Goal: Communication & Community: Share content

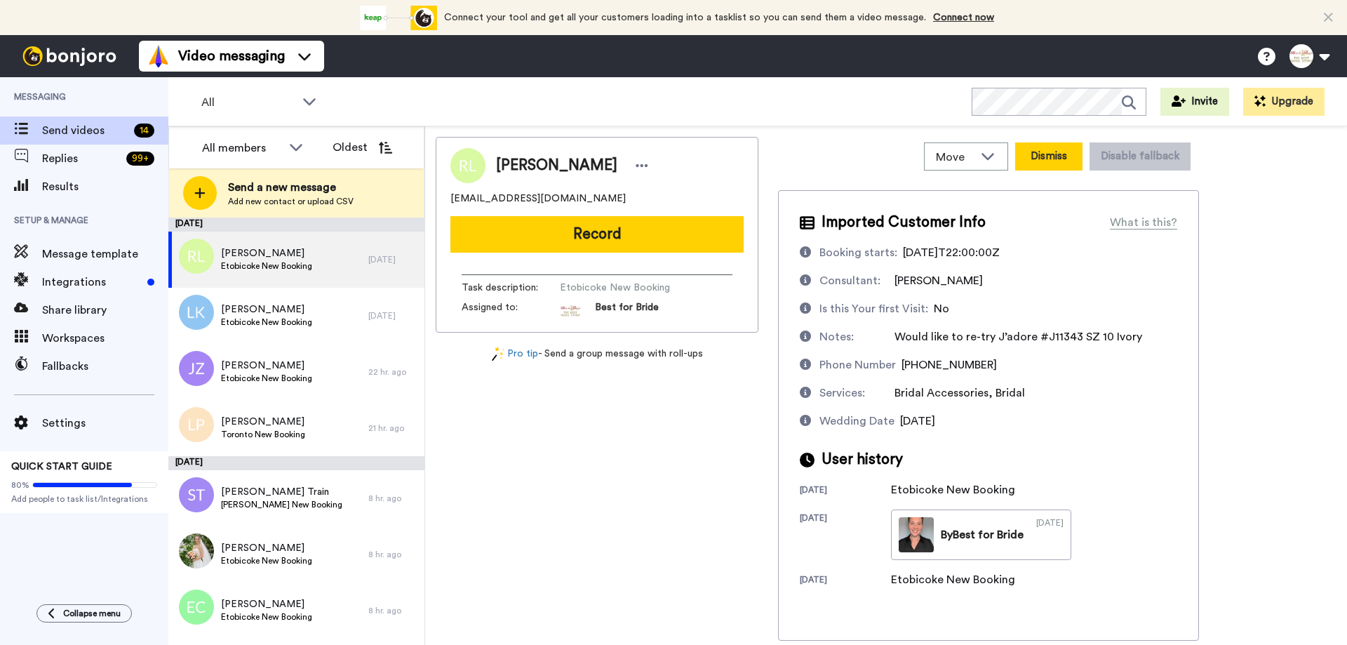
click at [1054, 159] on button "Dismiss" at bounding box center [1048, 156] width 67 height 28
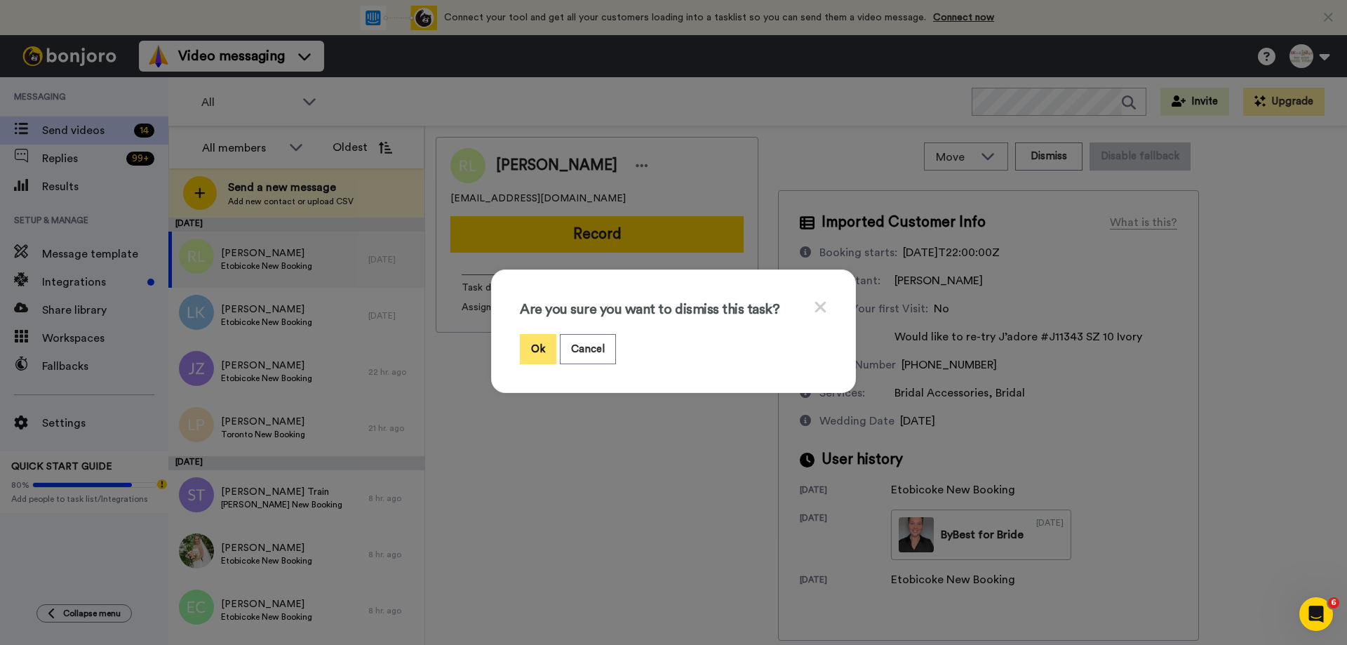
click at [522, 340] on button "Ok" at bounding box center [538, 349] width 36 height 30
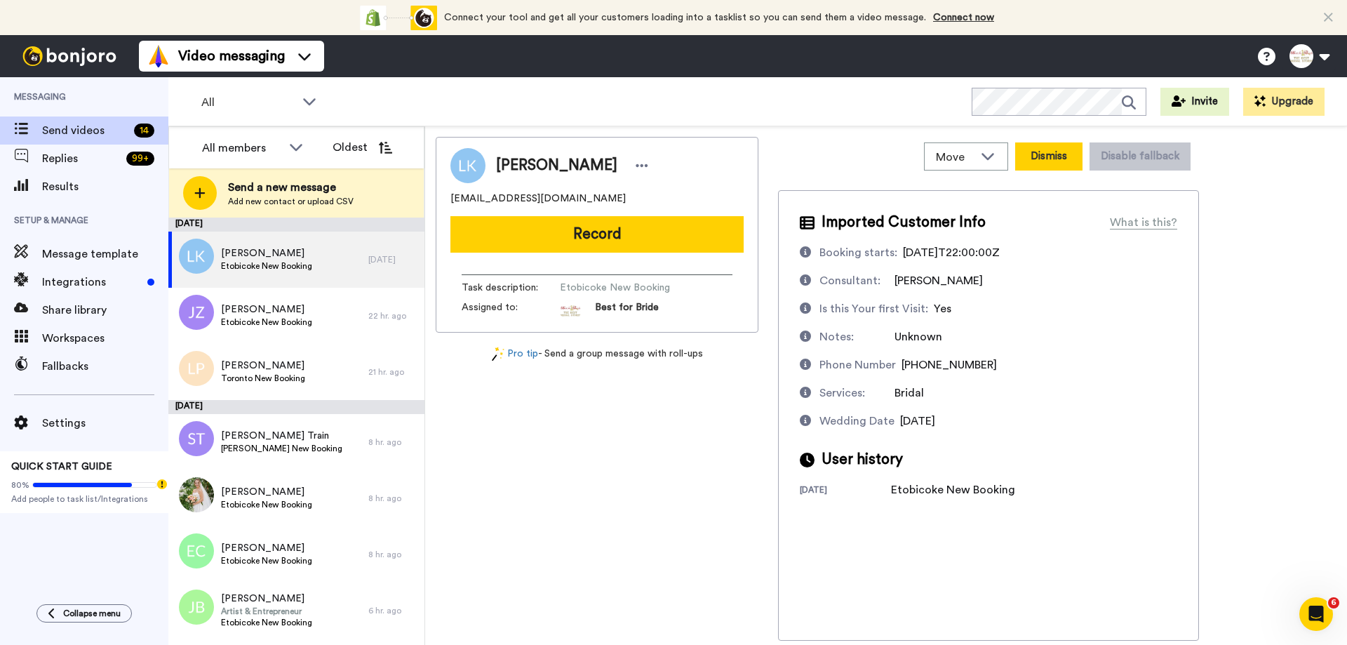
click at [1040, 153] on button "Dismiss" at bounding box center [1048, 156] width 67 height 28
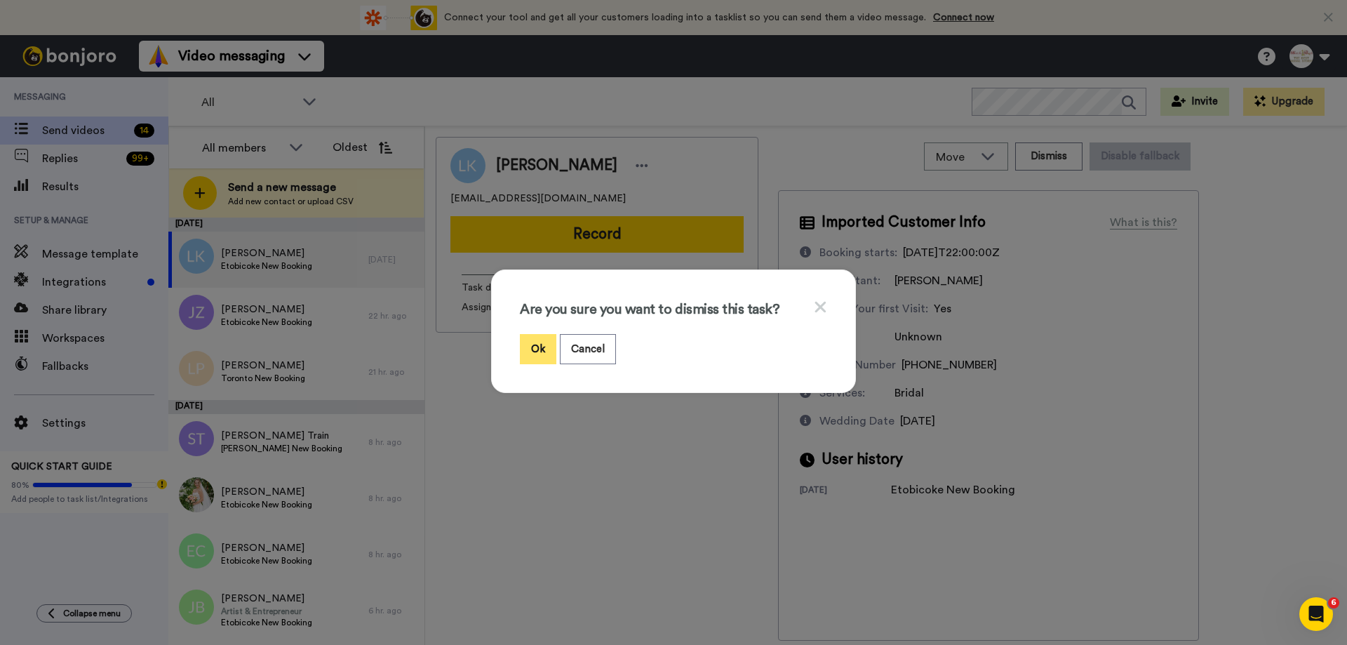
click at [527, 352] on button "Ok" at bounding box center [538, 349] width 36 height 30
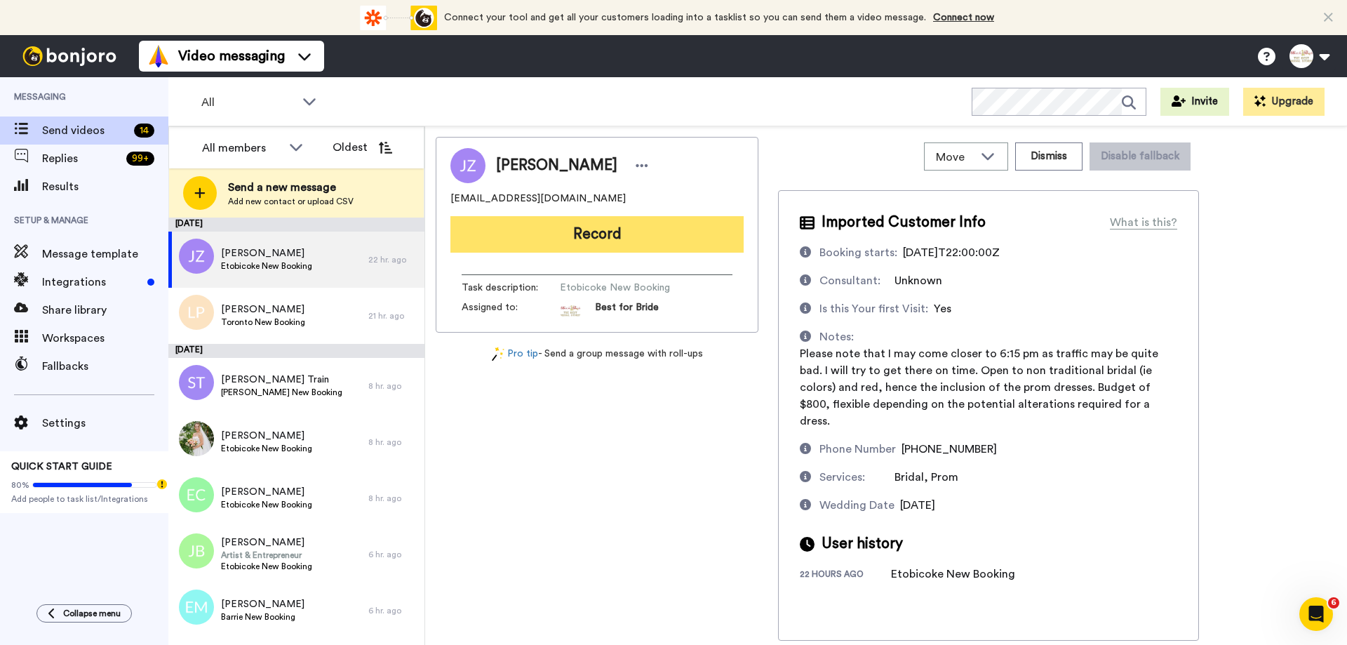
click at [615, 240] on button "Record" at bounding box center [596, 234] width 293 height 36
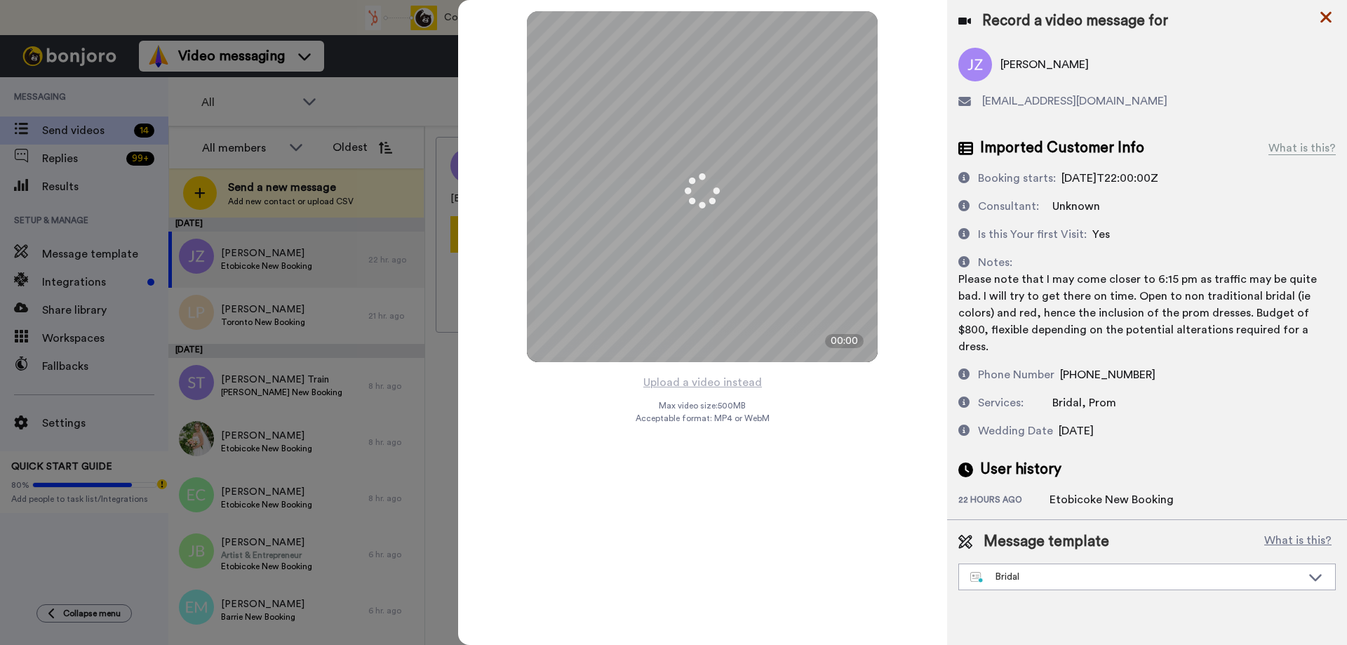
click at [1329, 20] on icon at bounding box center [1325, 17] width 11 height 11
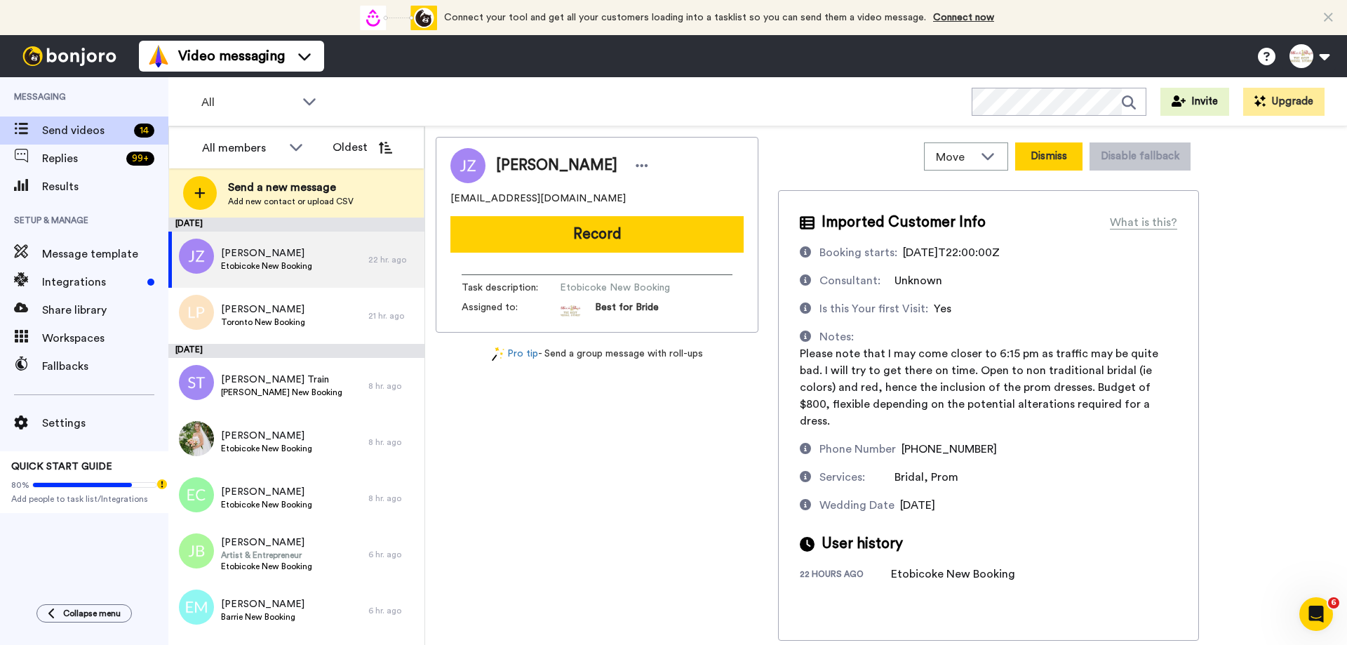
click at [1056, 158] on button "Dismiss" at bounding box center [1048, 156] width 67 height 28
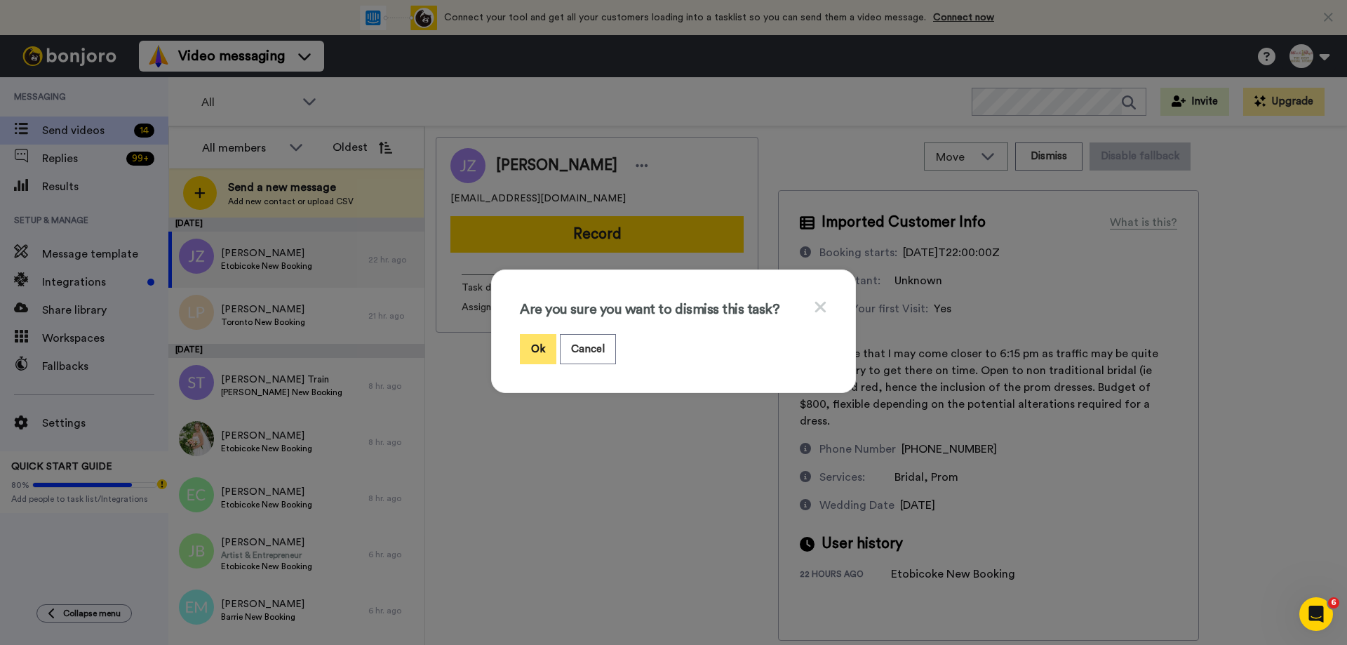
click at [534, 345] on button "Ok" at bounding box center [538, 349] width 36 height 30
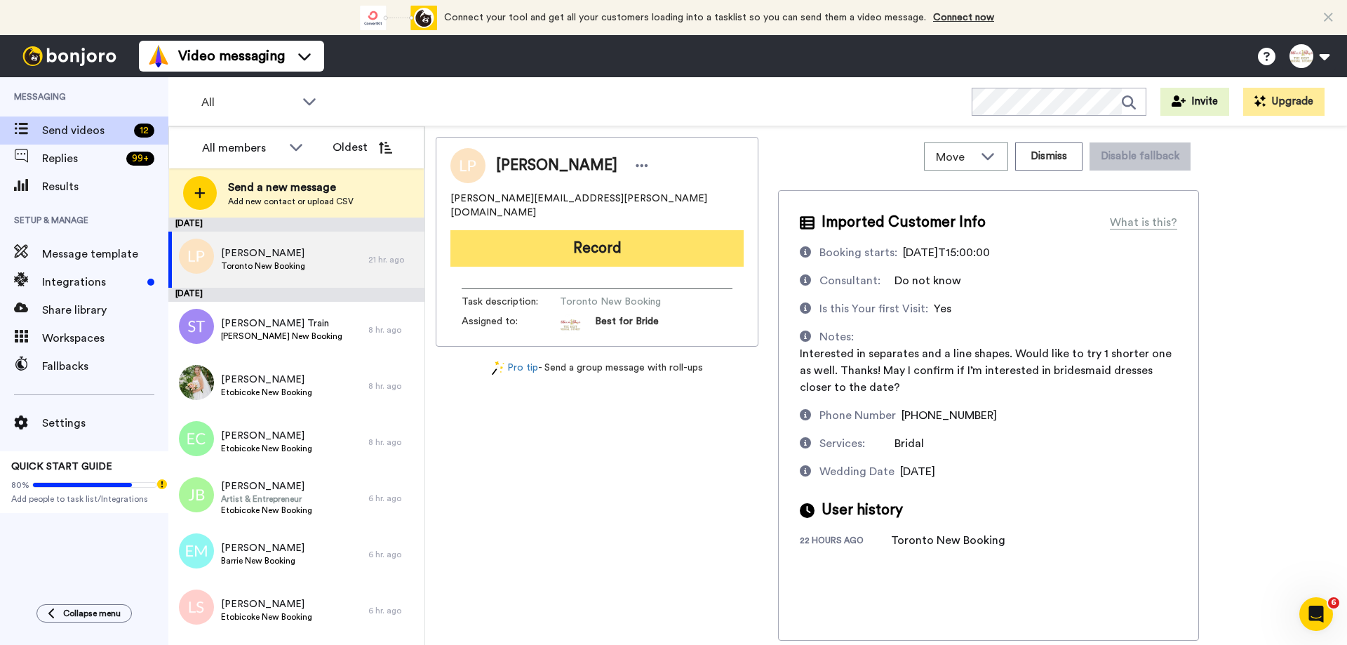
click at [567, 231] on button "Record" at bounding box center [596, 248] width 293 height 36
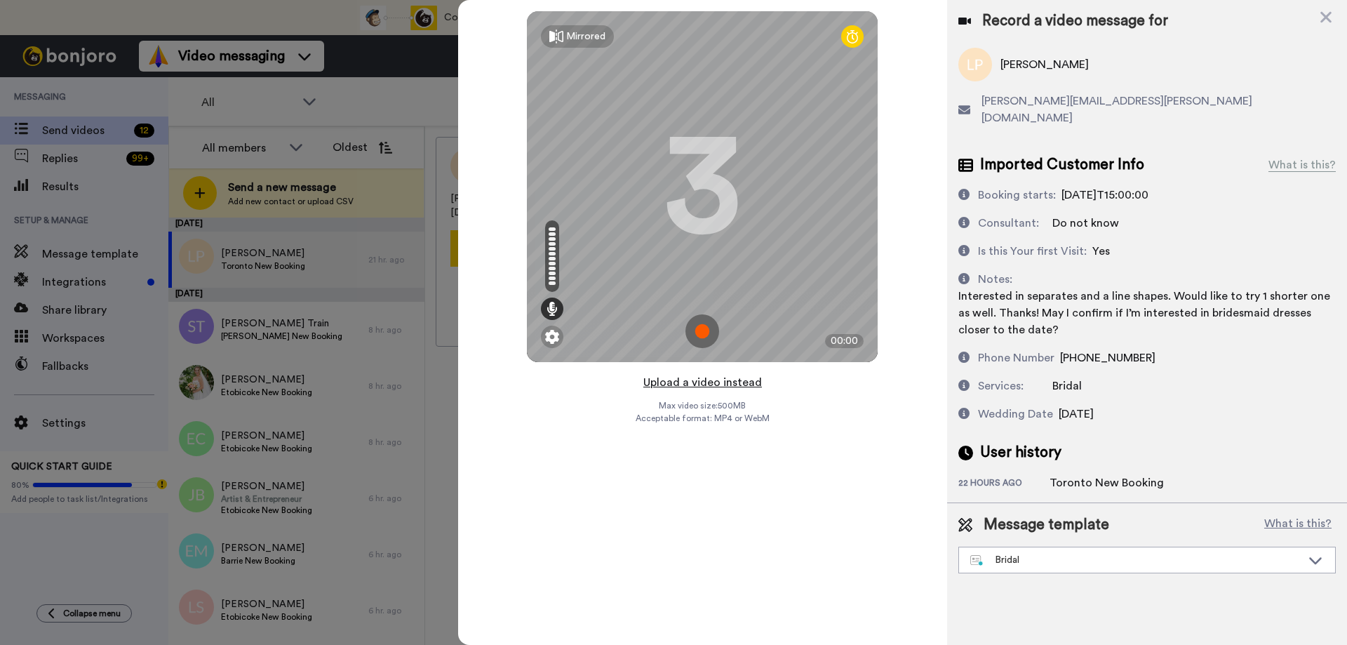
click at [679, 384] on button "Upload a video instead" at bounding box center [702, 382] width 127 height 18
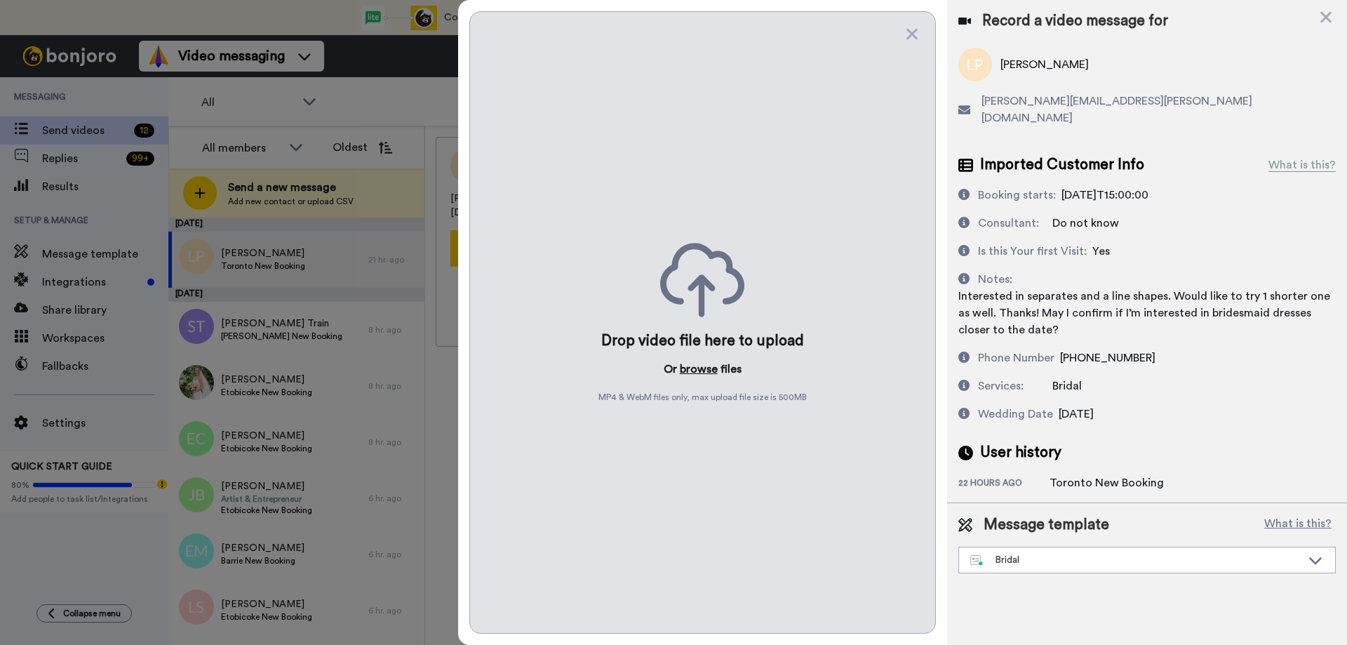
click at [709, 372] on button "browse" at bounding box center [699, 369] width 38 height 17
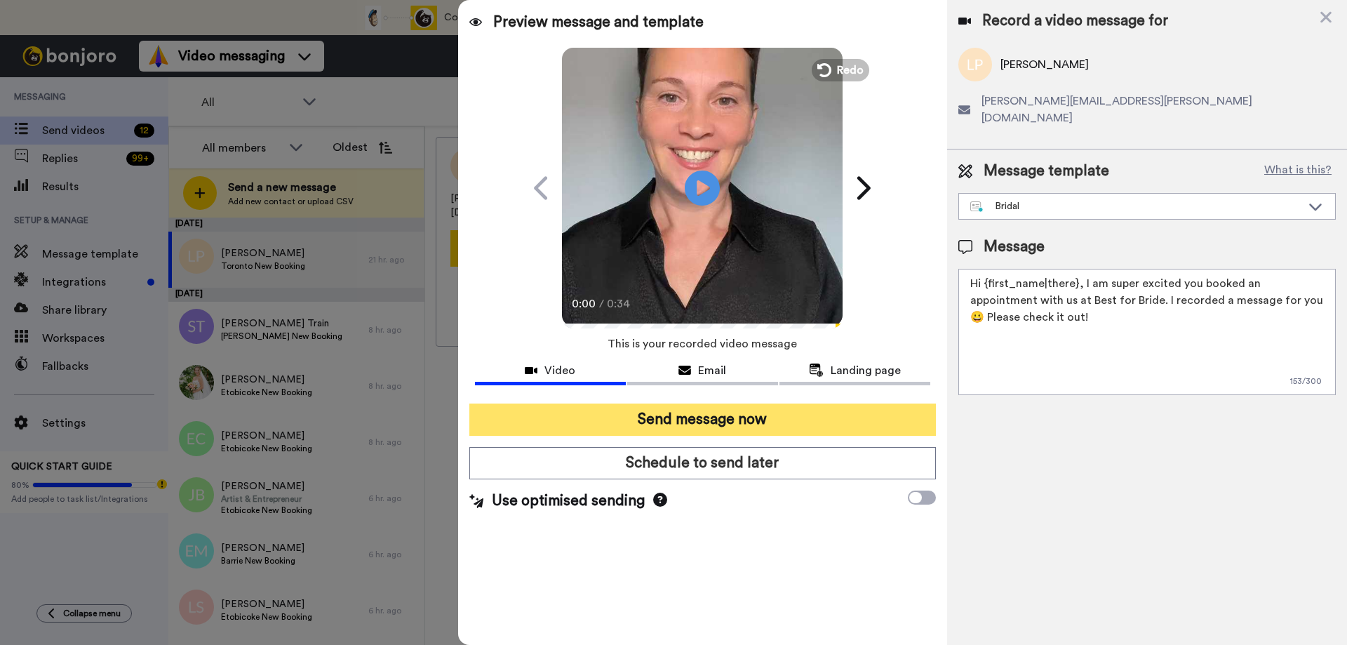
click at [633, 419] on button "Send message now" at bounding box center [702, 419] width 466 height 32
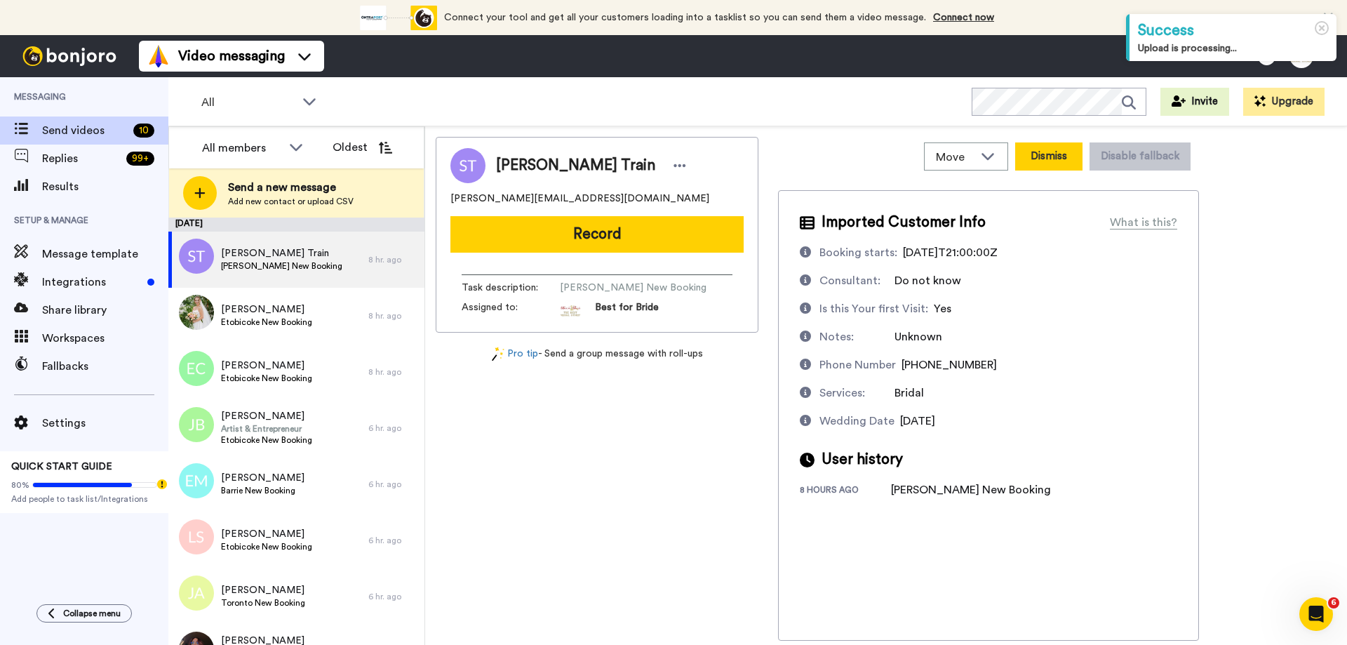
click at [1051, 157] on button "Dismiss" at bounding box center [1048, 156] width 67 height 28
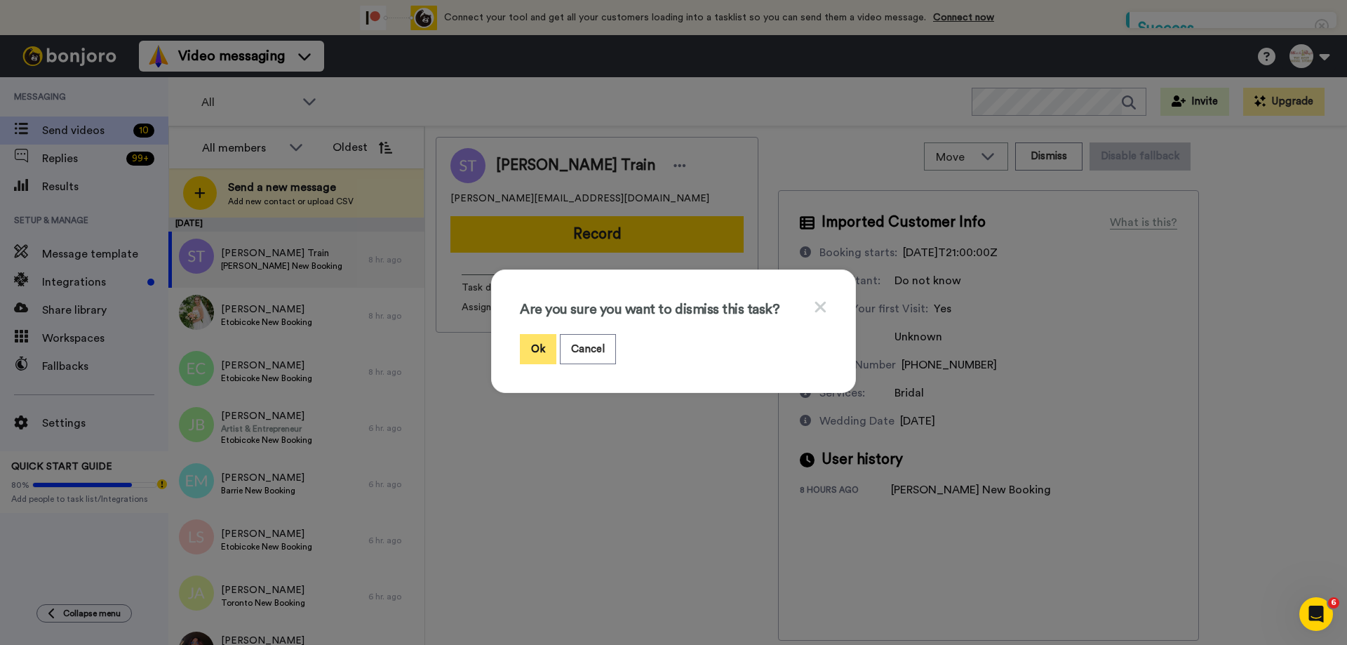
click at [536, 339] on button "Ok" at bounding box center [538, 349] width 36 height 30
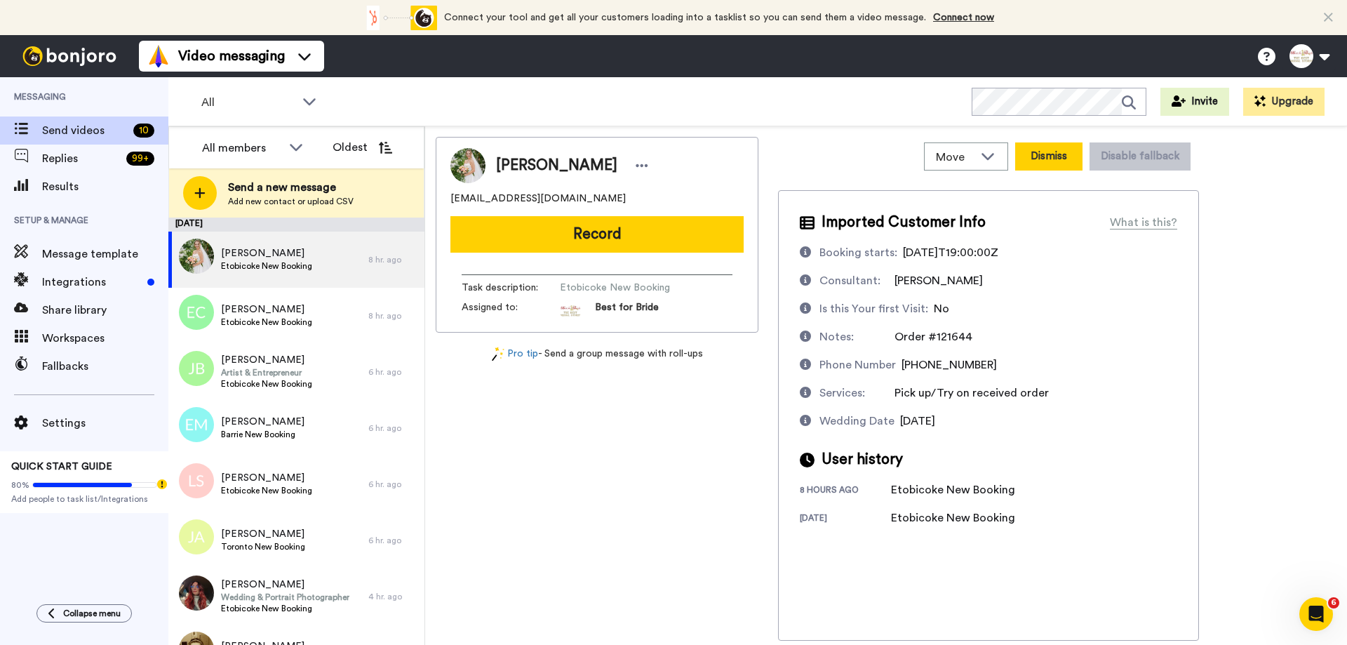
click at [1057, 163] on button "Dismiss" at bounding box center [1048, 156] width 67 height 28
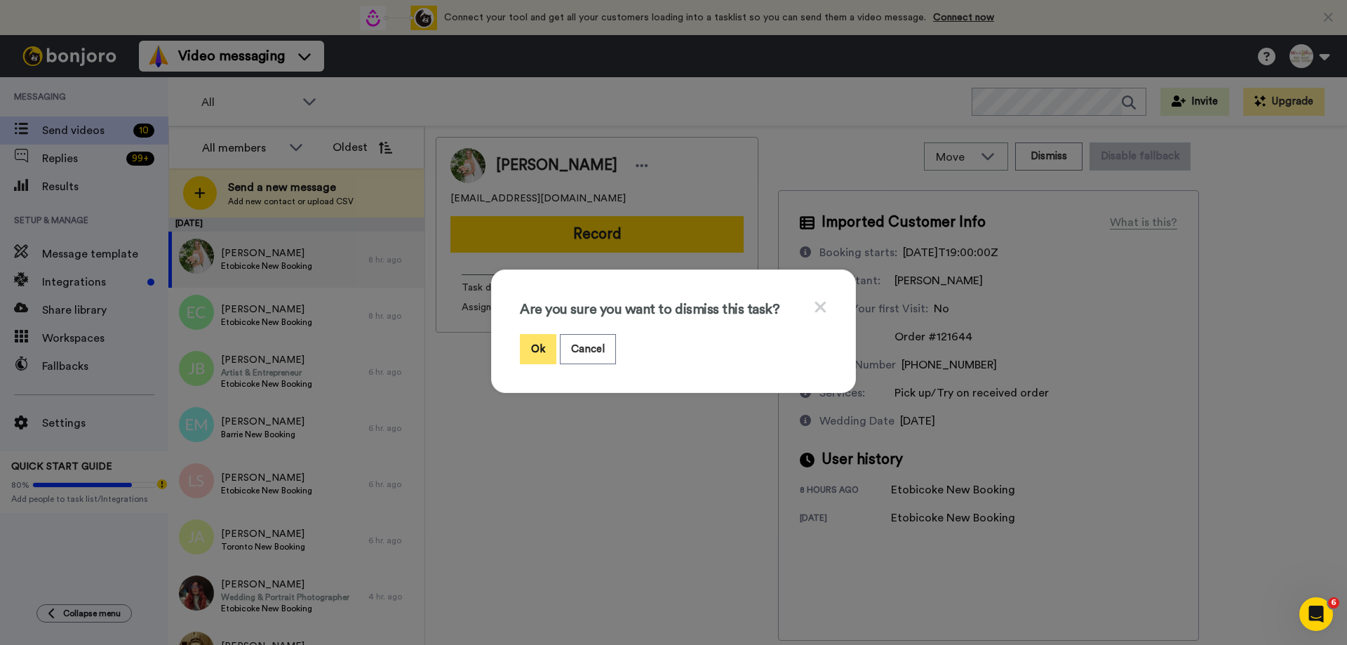
click at [528, 351] on button "Ok" at bounding box center [538, 349] width 36 height 30
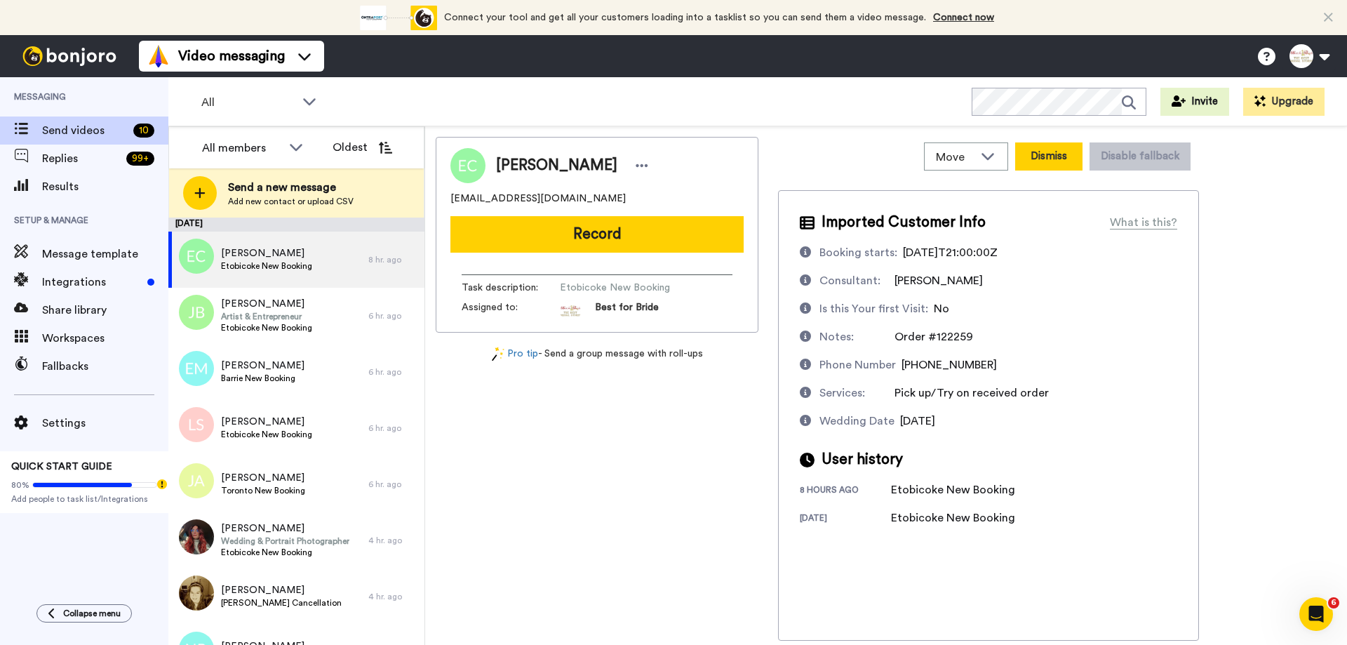
click at [1040, 149] on button "Dismiss" at bounding box center [1048, 156] width 67 height 28
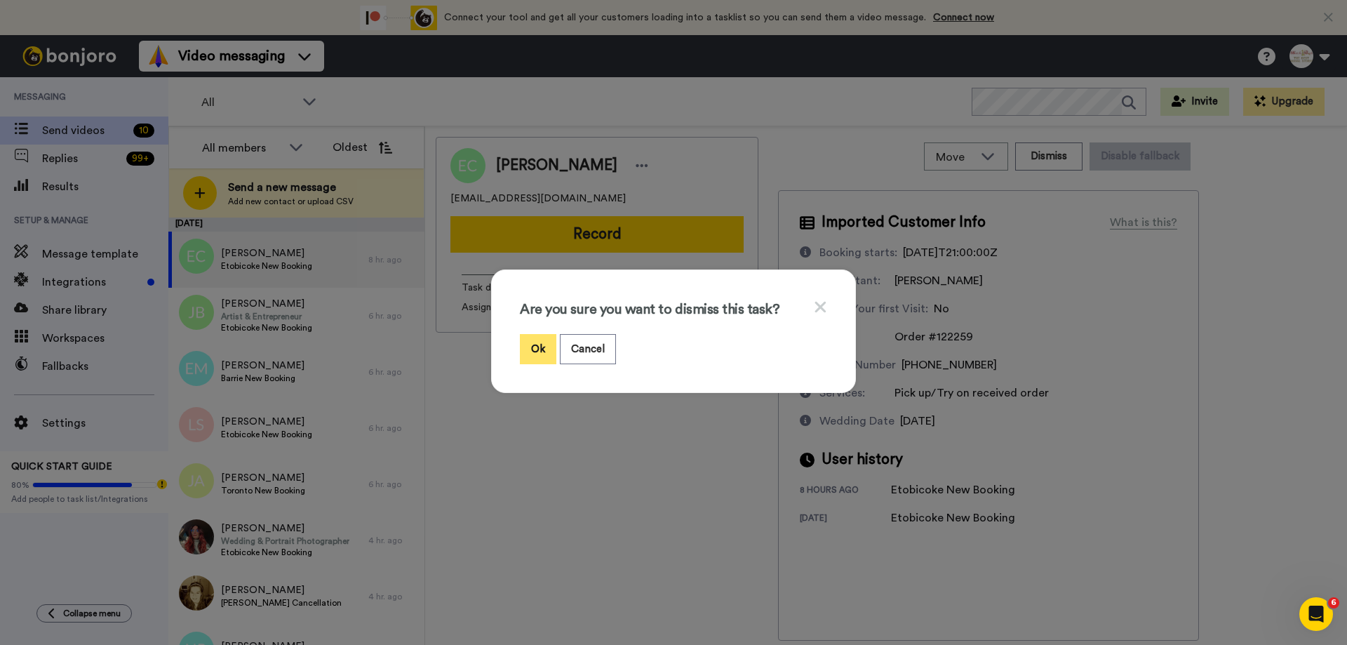
click at [530, 344] on button "Ok" at bounding box center [538, 349] width 36 height 30
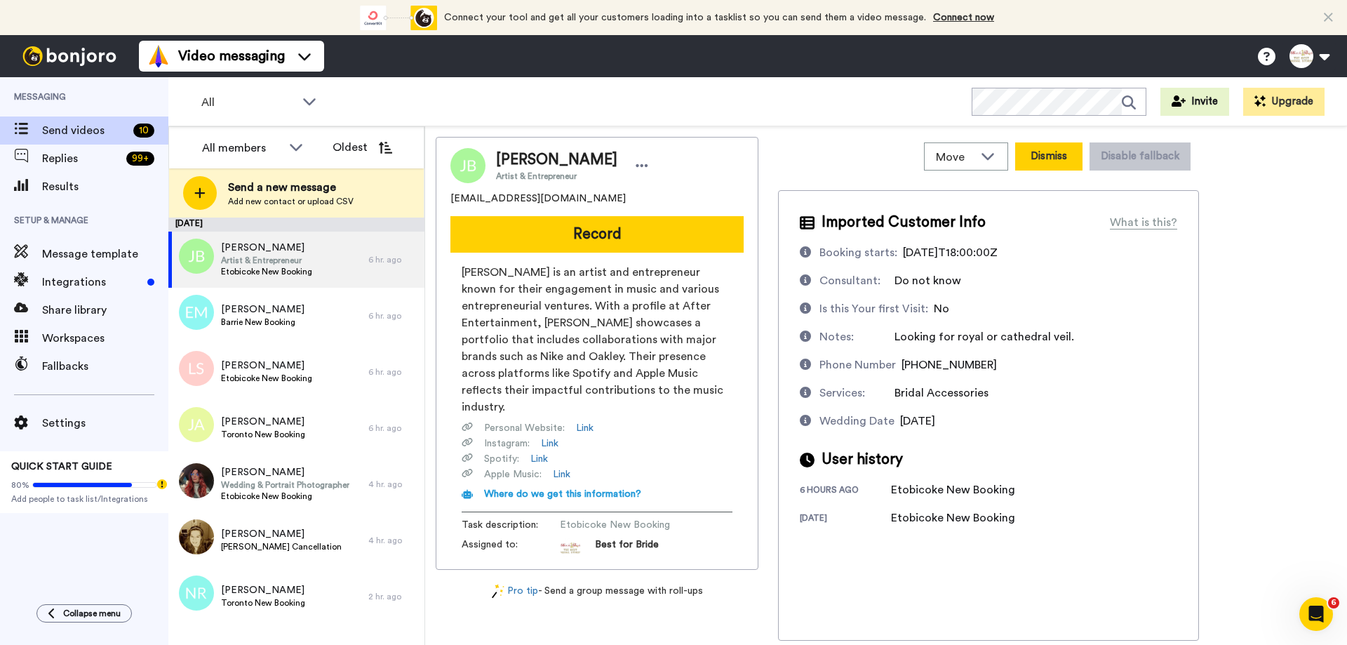
click at [1045, 159] on button "Dismiss" at bounding box center [1048, 156] width 67 height 28
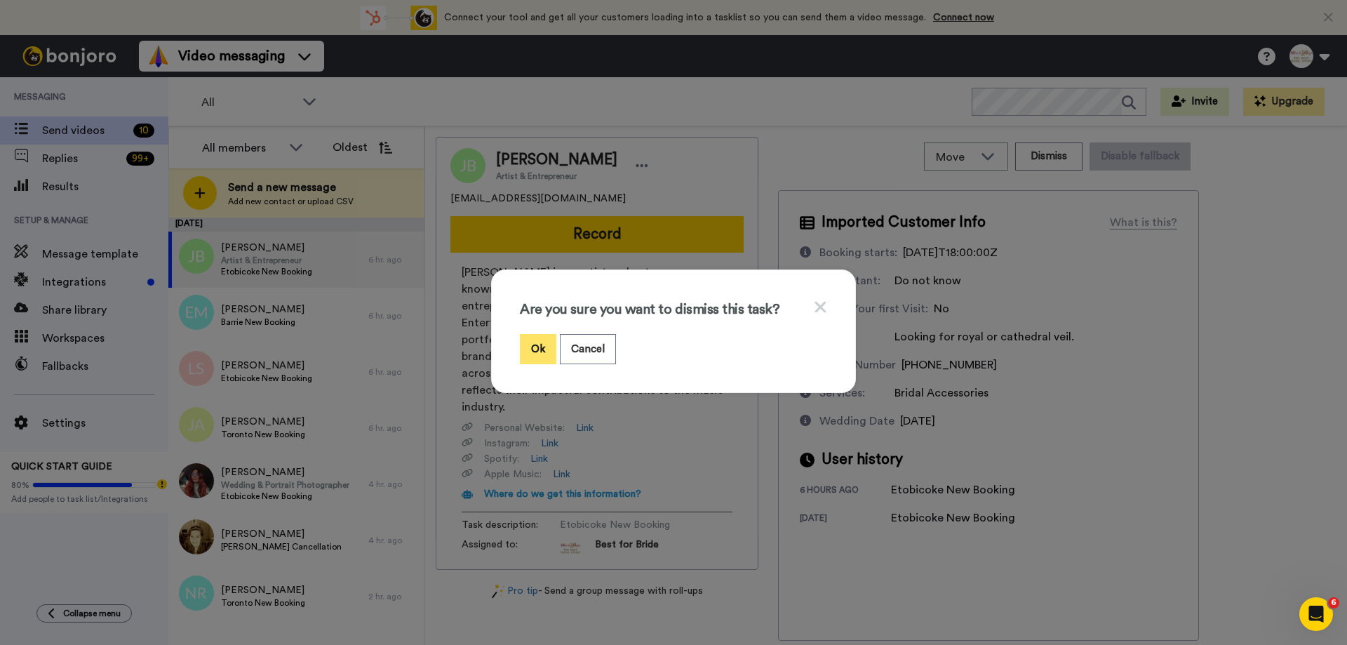
click at [523, 350] on button "Ok" at bounding box center [538, 349] width 36 height 30
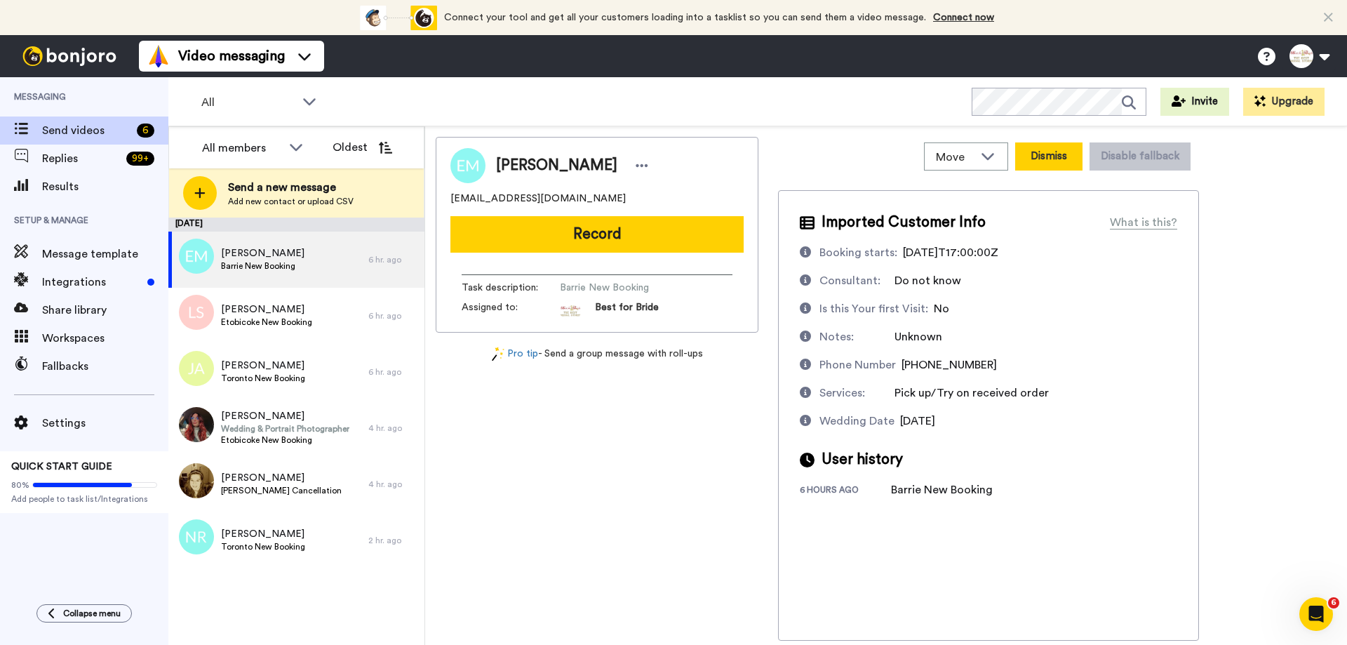
click at [1056, 161] on button "Dismiss" at bounding box center [1048, 156] width 67 height 28
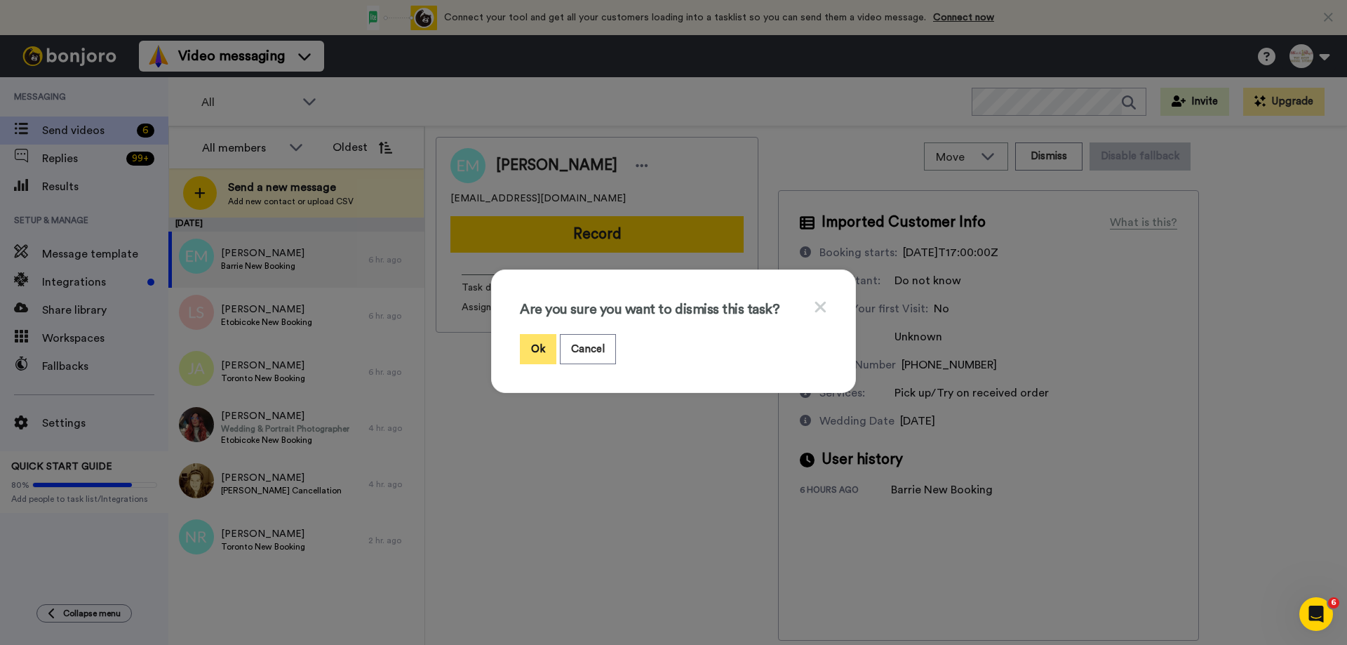
click at [526, 347] on button "Ok" at bounding box center [538, 349] width 36 height 30
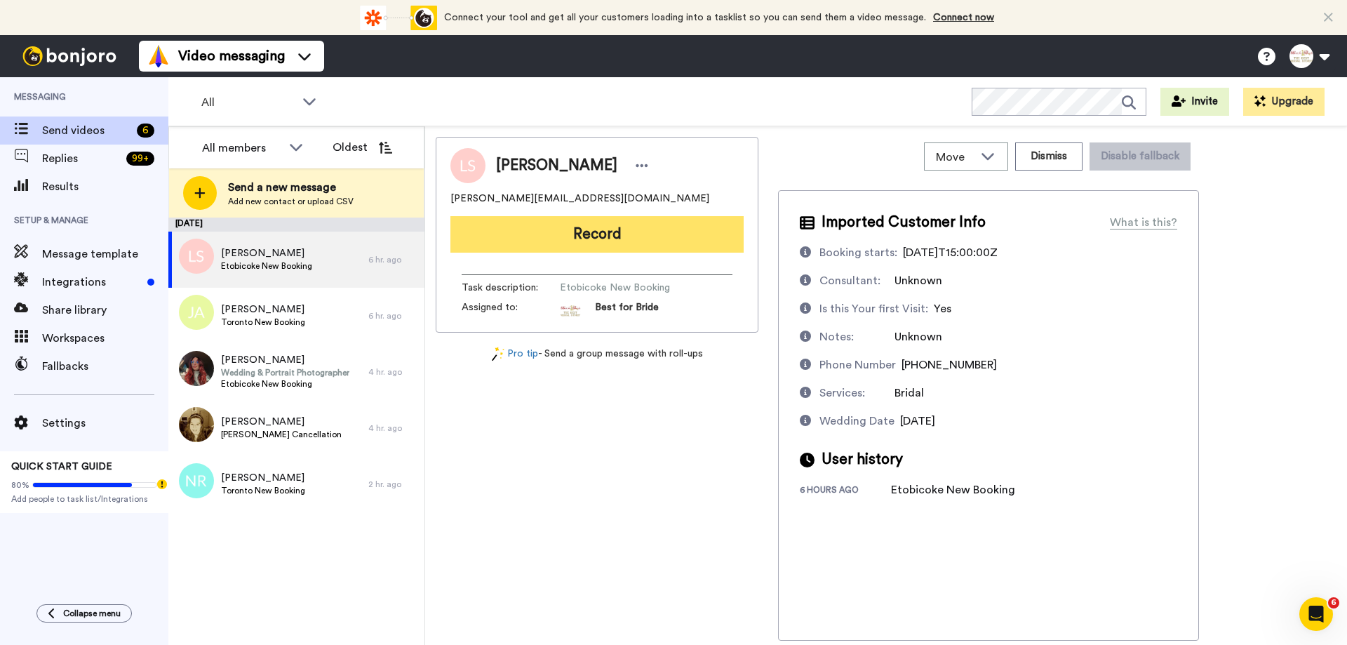
click at [661, 231] on button "Record" at bounding box center [596, 234] width 293 height 36
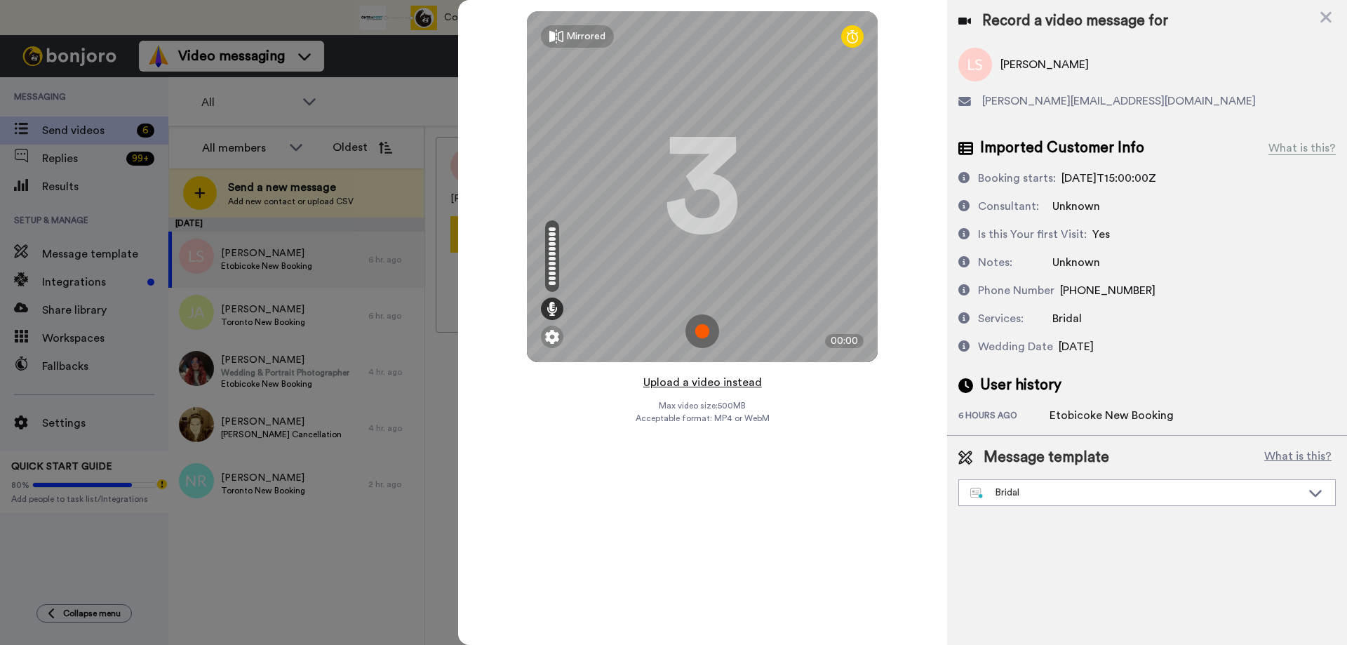
click at [674, 377] on button "Upload a video instead" at bounding box center [702, 382] width 127 height 18
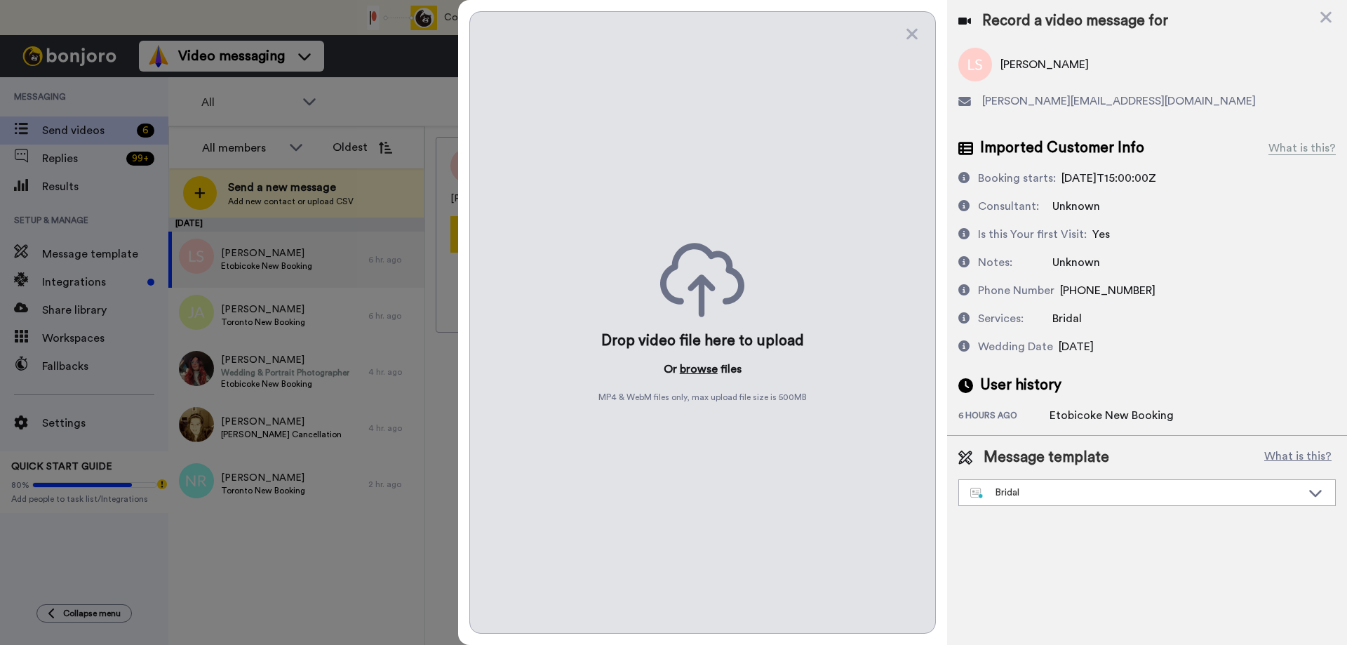
click at [690, 366] on button "browse" at bounding box center [699, 369] width 38 height 17
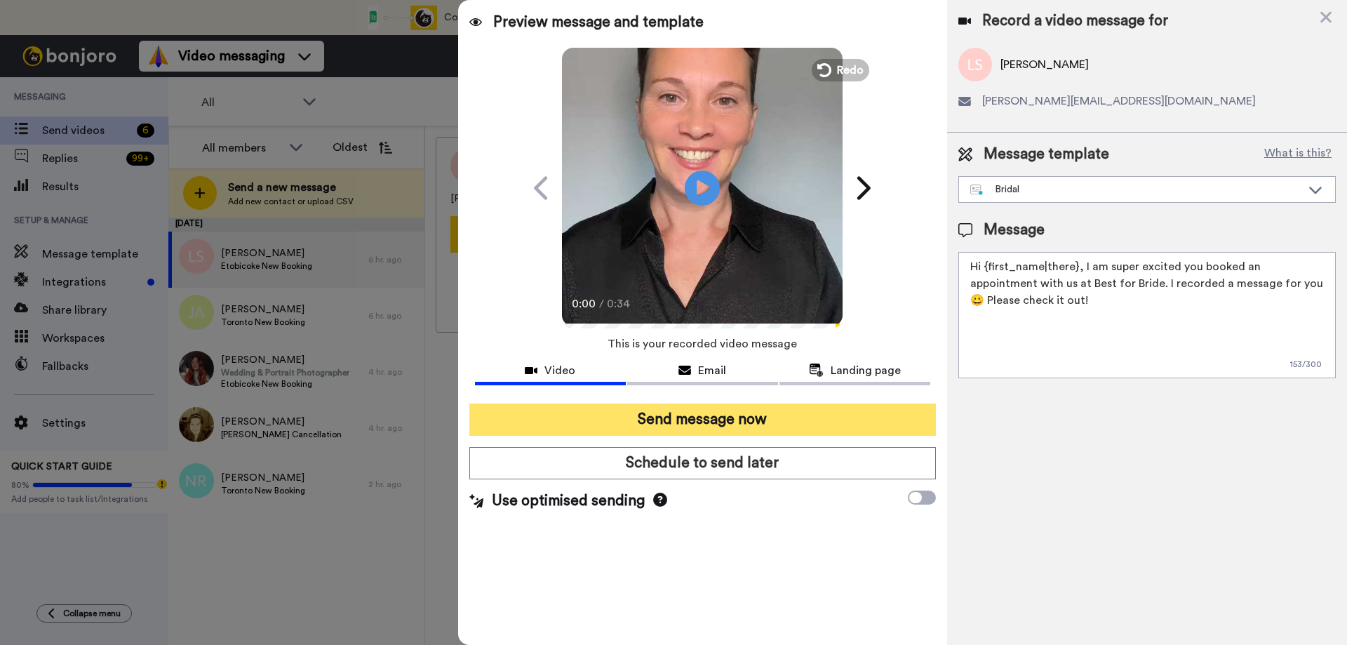
click at [681, 416] on button "Send message now" at bounding box center [702, 419] width 466 height 32
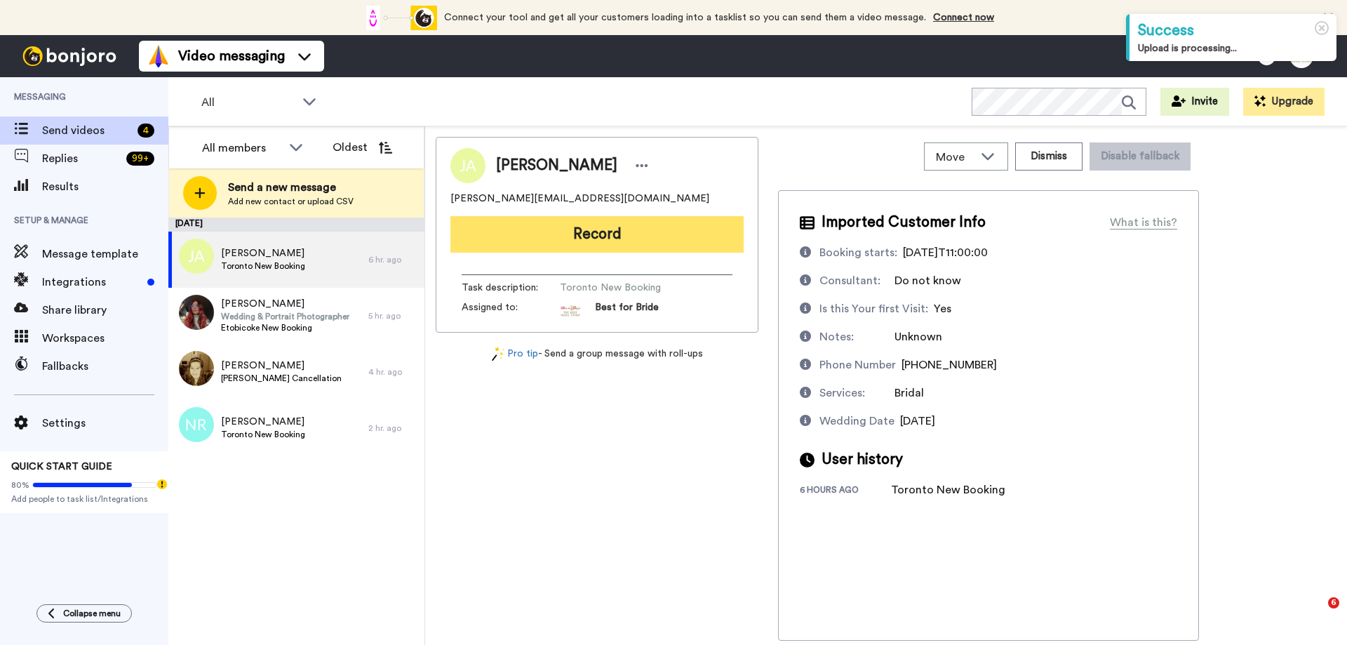
click at [612, 238] on button "Record" at bounding box center [596, 234] width 293 height 36
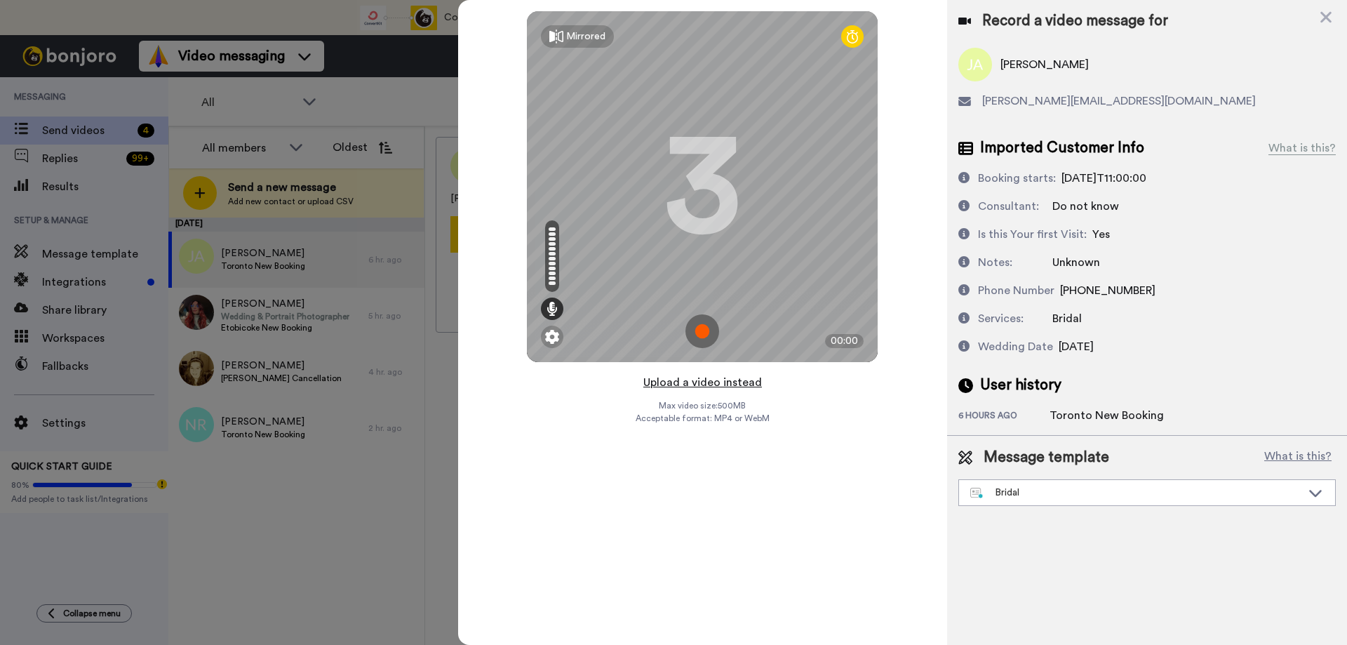
click at [688, 381] on button "Upload a video instead" at bounding box center [702, 382] width 127 height 18
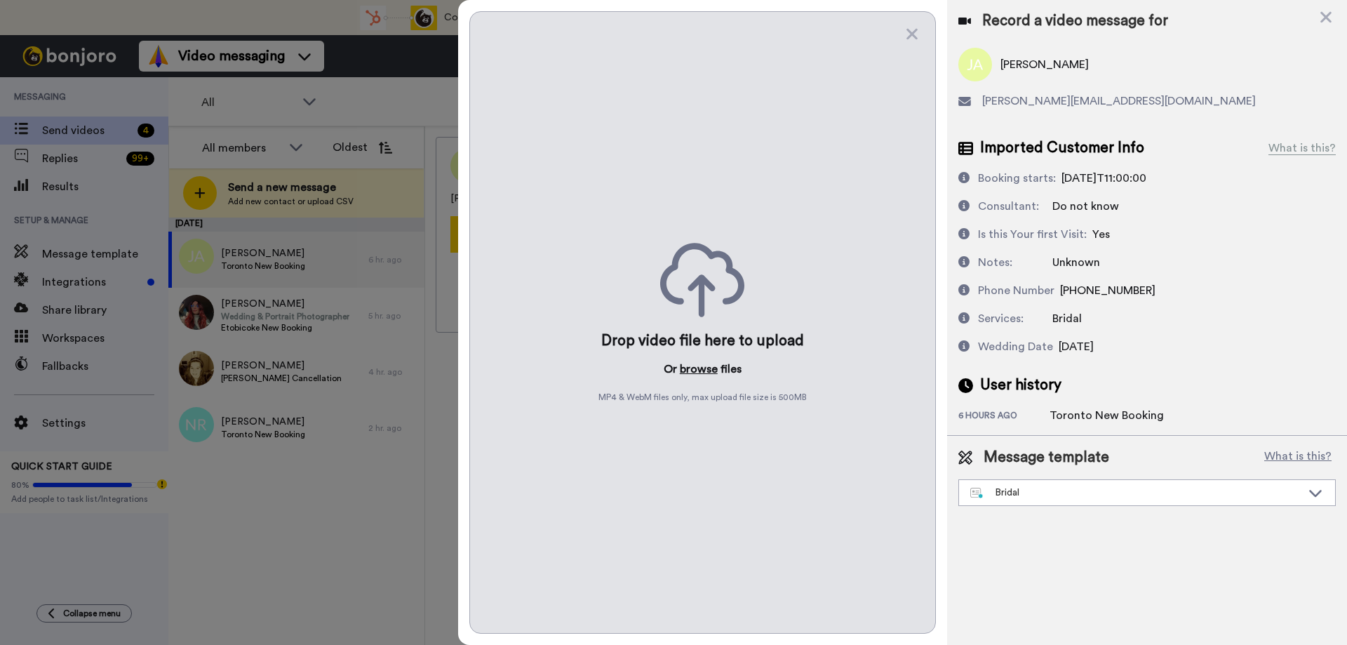
click at [694, 370] on button "browse" at bounding box center [699, 369] width 38 height 17
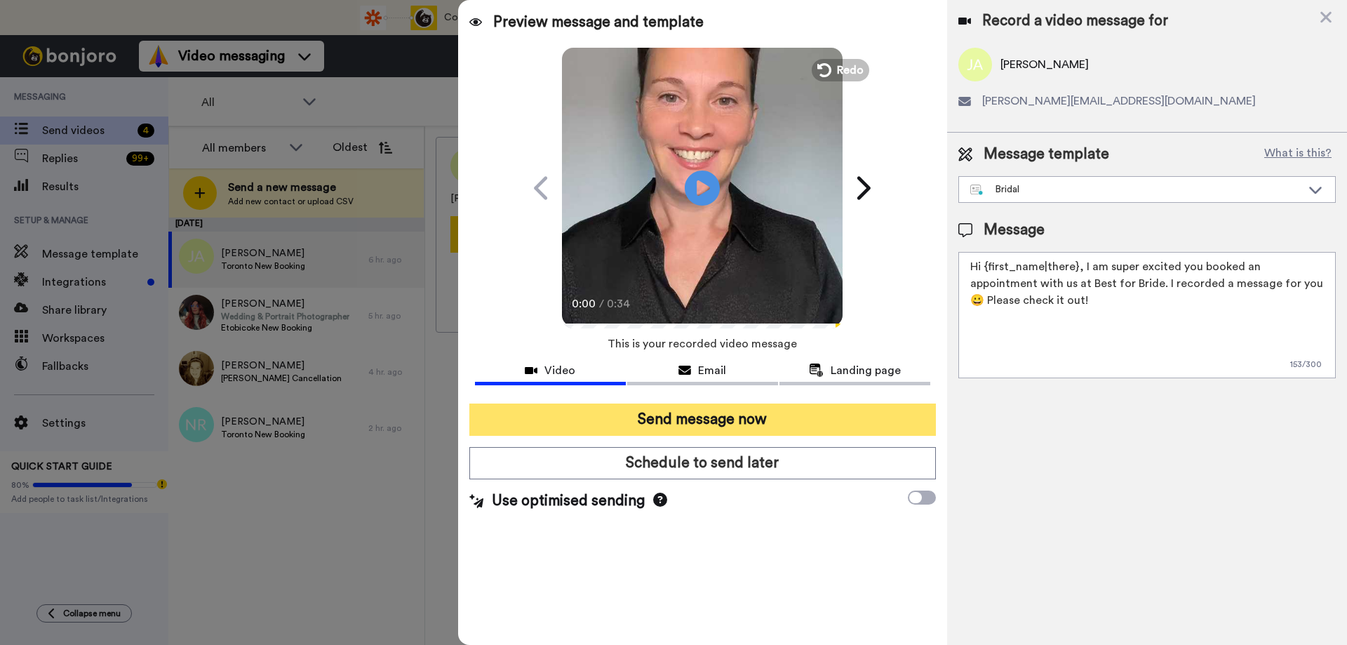
click at [673, 416] on button "Send message now" at bounding box center [702, 419] width 466 height 32
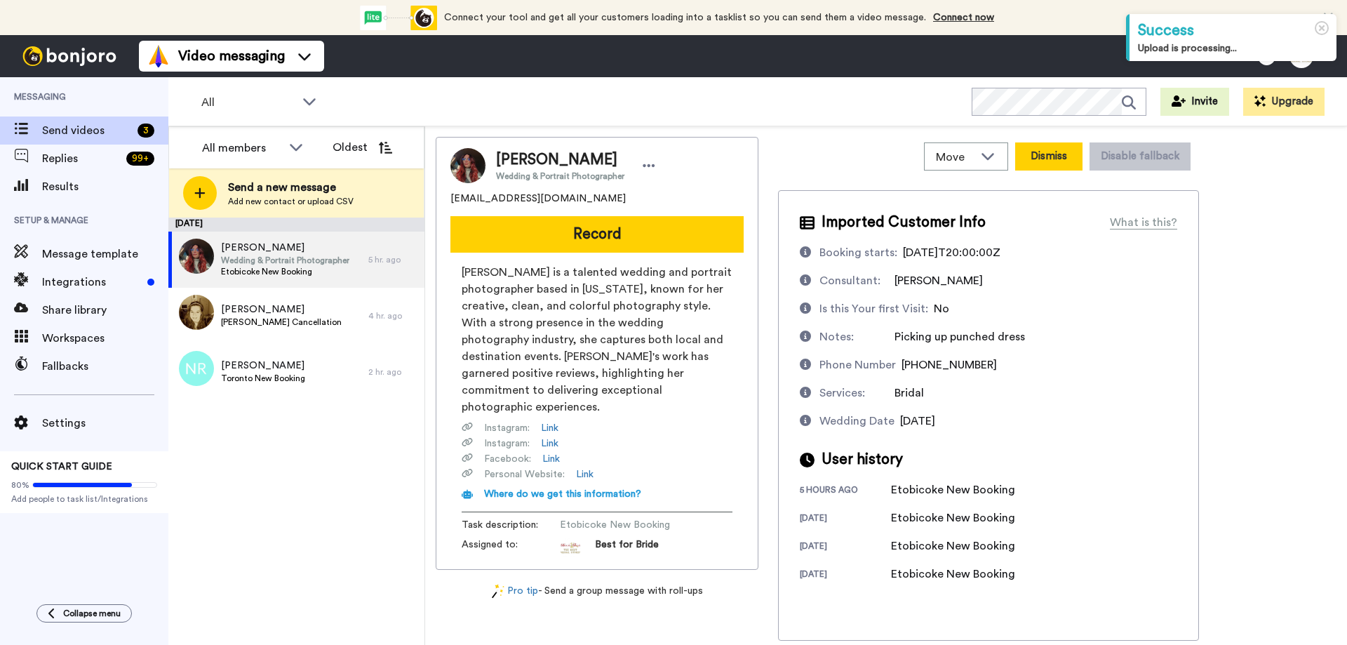
click at [1063, 160] on button "Dismiss" at bounding box center [1048, 156] width 67 height 28
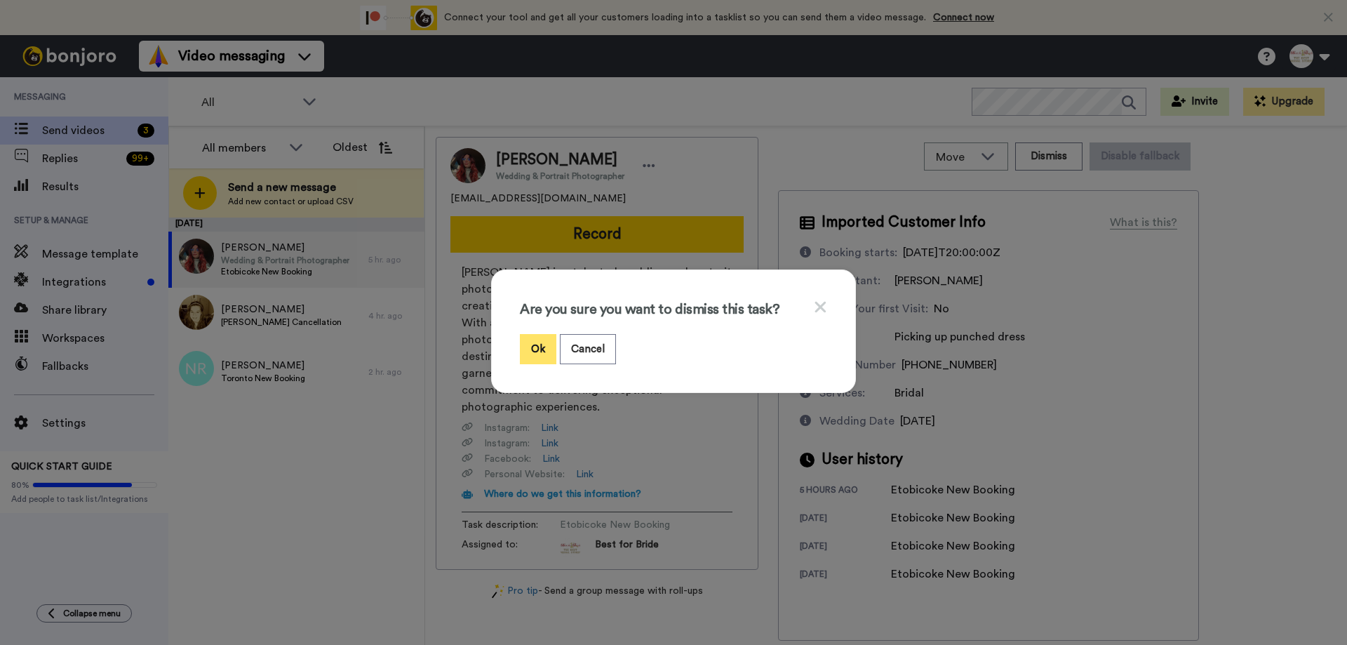
click at [526, 345] on button "Ok" at bounding box center [538, 349] width 36 height 30
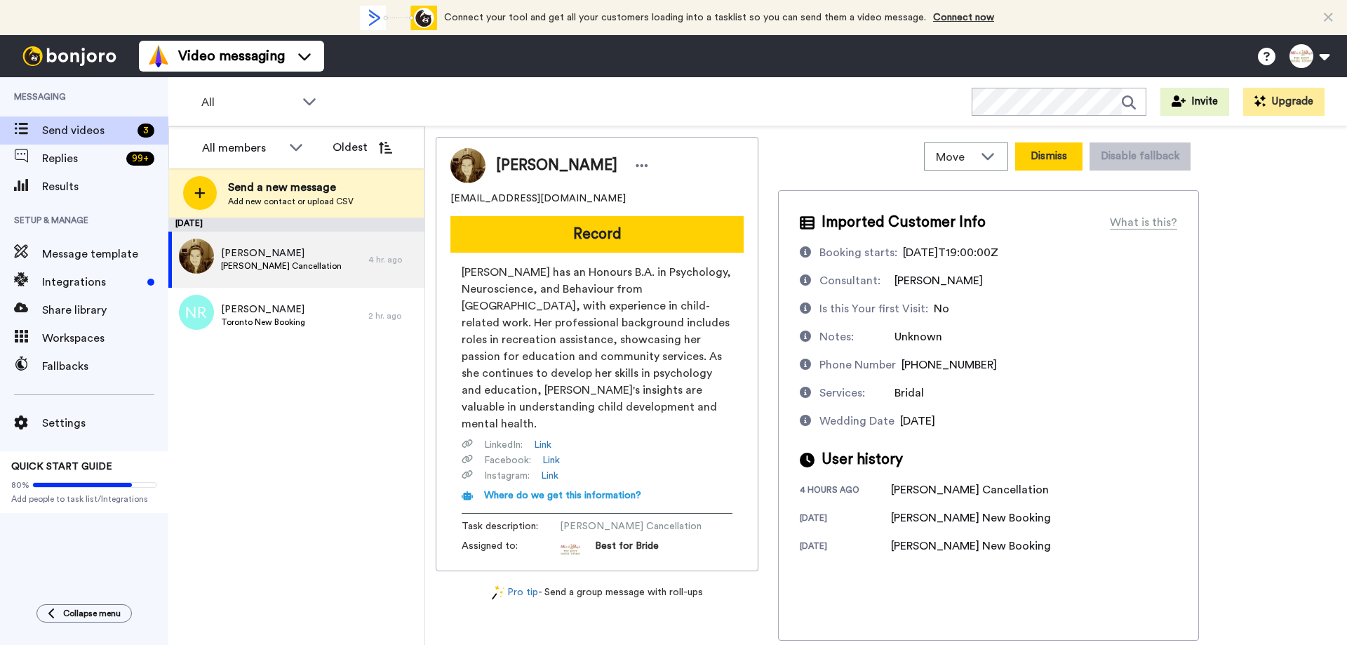
click at [1042, 155] on button "Dismiss" at bounding box center [1048, 156] width 67 height 28
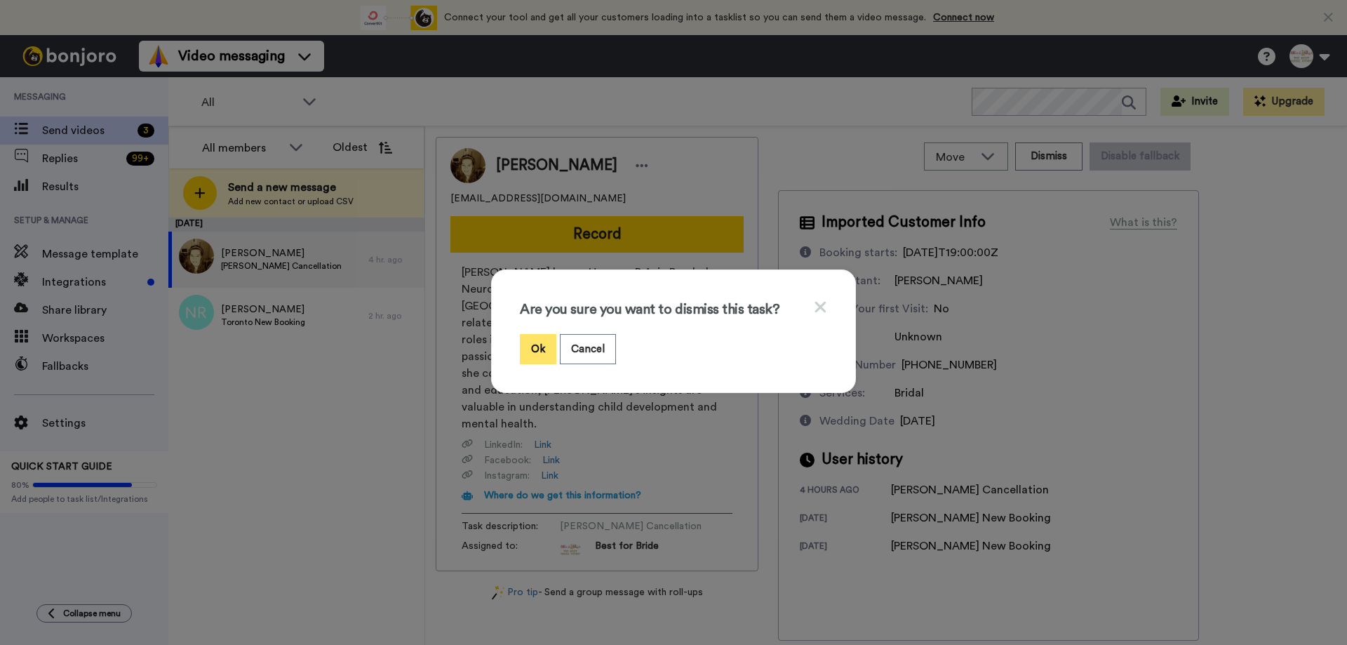
click at [533, 347] on button "Ok" at bounding box center [538, 349] width 36 height 30
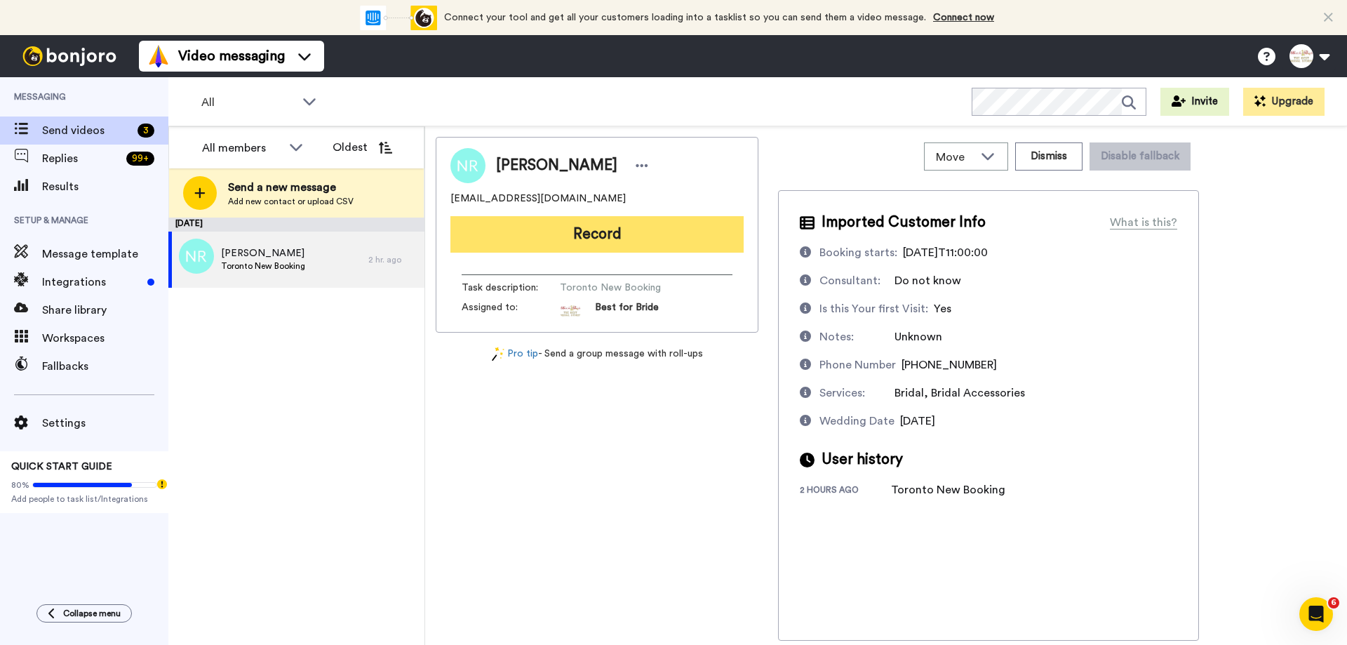
click at [635, 232] on button "Record" at bounding box center [596, 234] width 293 height 36
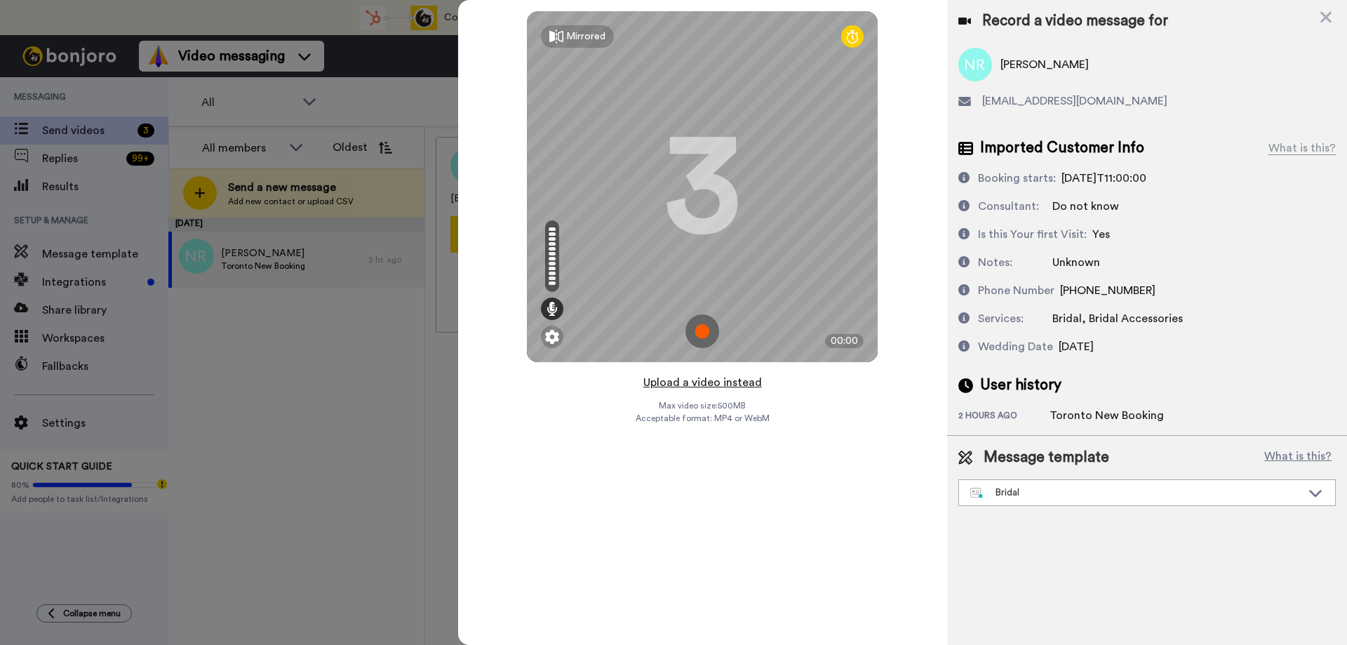
click at [690, 384] on button "Upload a video instead" at bounding box center [702, 382] width 127 height 18
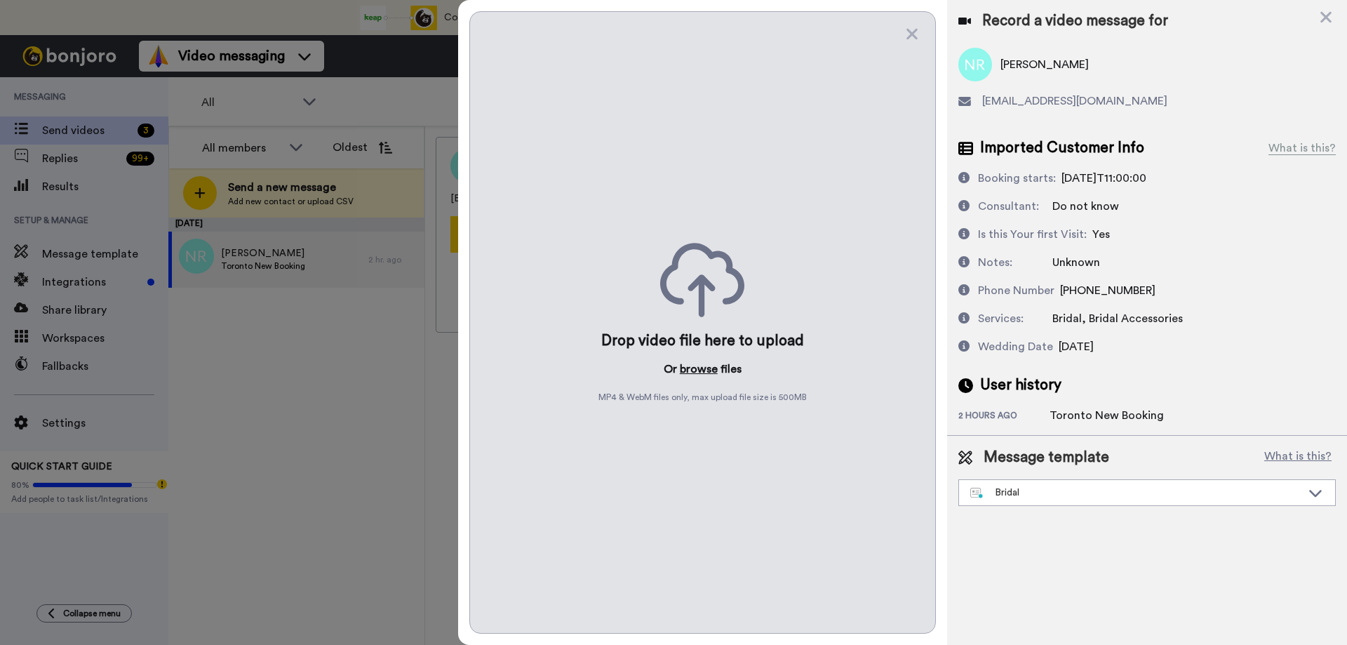
click at [703, 370] on button "browse" at bounding box center [699, 369] width 38 height 17
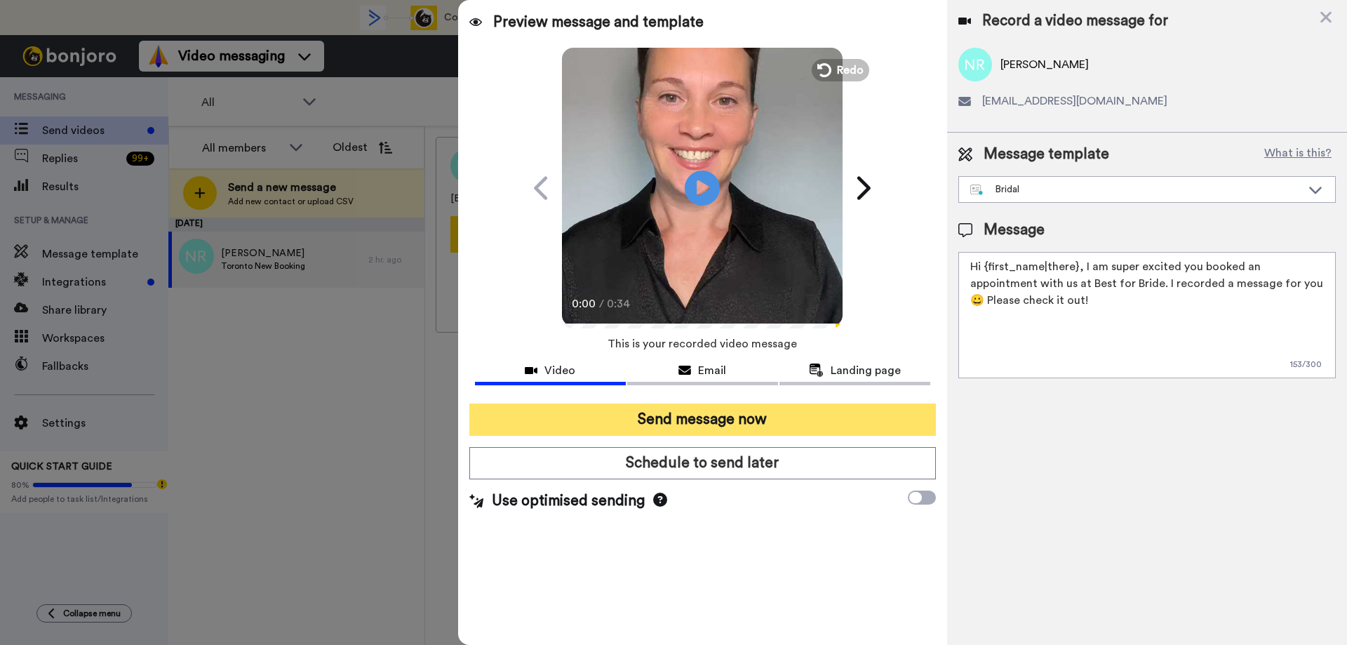
click at [661, 420] on button "Send message now" at bounding box center [702, 419] width 466 height 32
